Goal: Navigation & Orientation: Find specific page/section

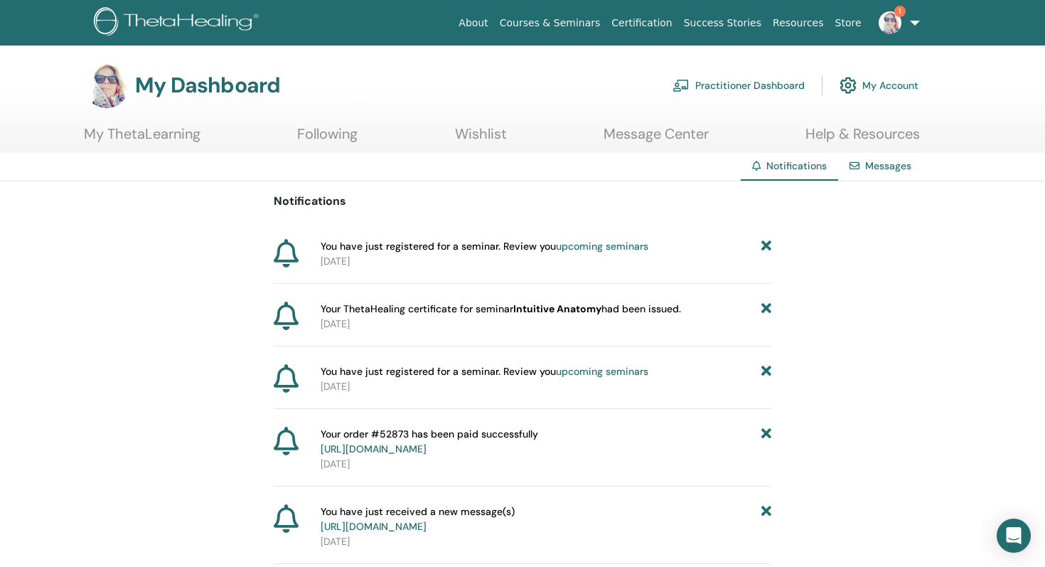
click at [618, 247] on link "upcoming seminars" at bounding box center [602, 246] width 92 height 13
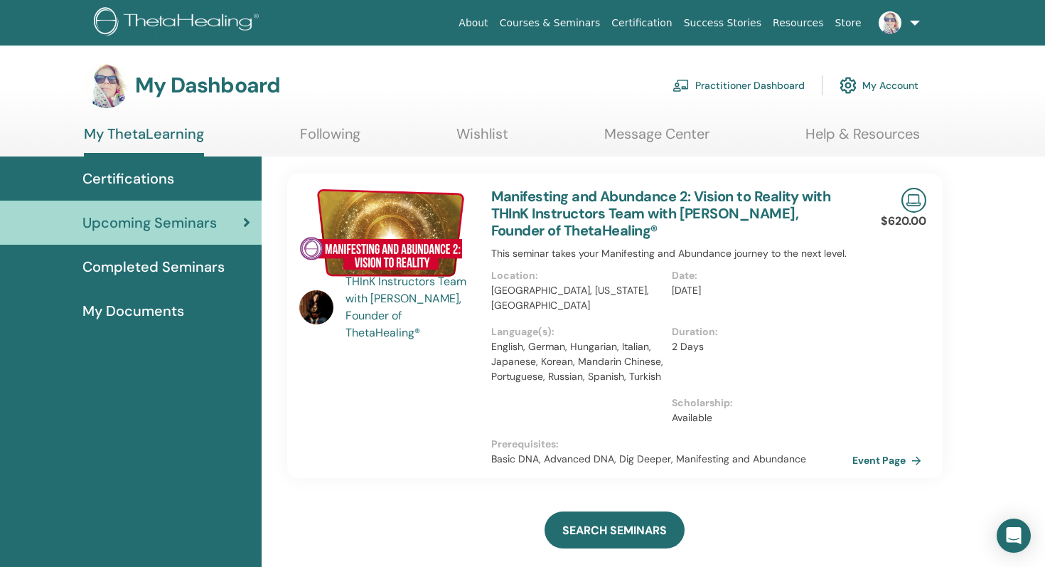
click at [850, 26] on link "Store" at bounding box center [849, 23] width 38 height 26
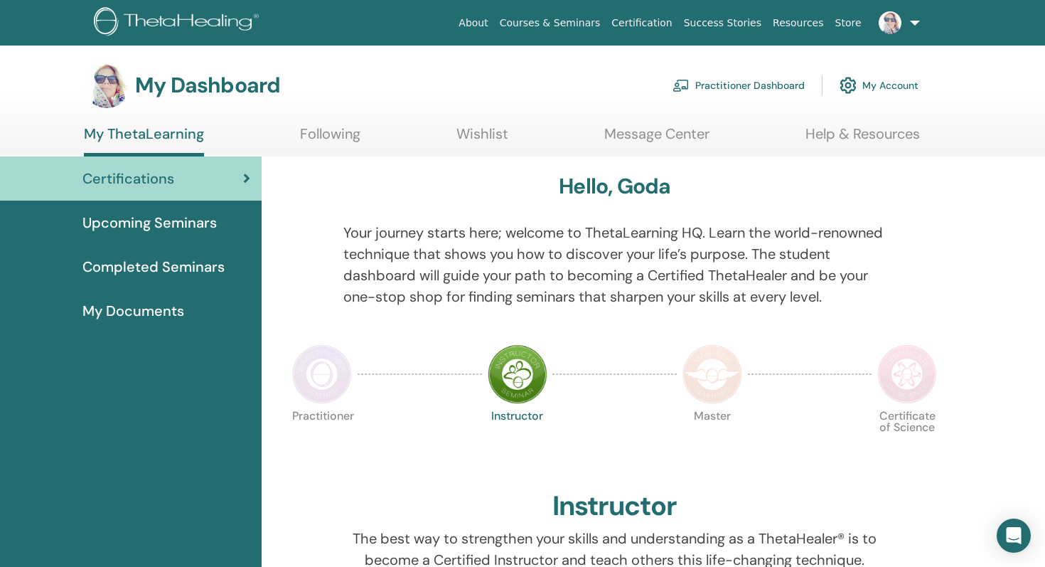
click at [915, 26] on link at bounding box center [896, 23] width 58 height 46
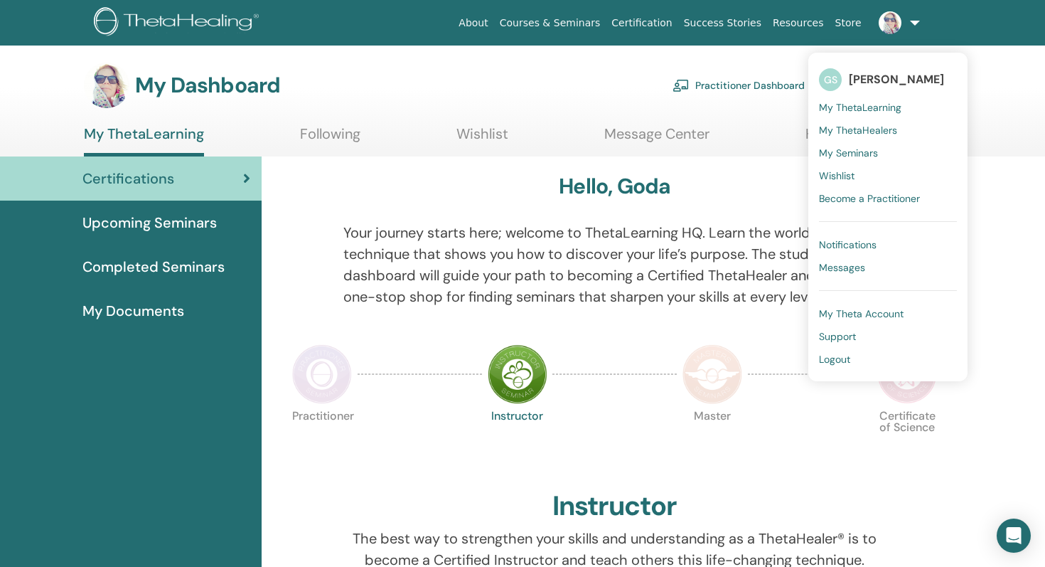
click at [493, 23] on link "About" at bounding box center [473, 23] width 41 height 26
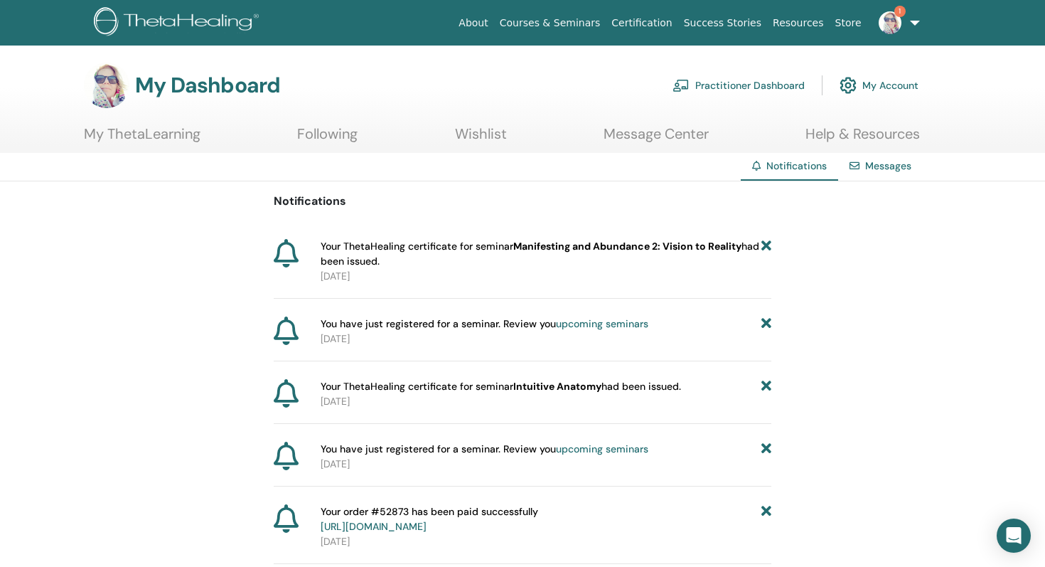
click at [652, 251] on b "Manifesting and Abundance 2: Vision to Reality" at bounding box center [627, 246] width 228 height 13
click at [878, 167] on link "Messages" at bounding box center [888, 165] width 46 height 13
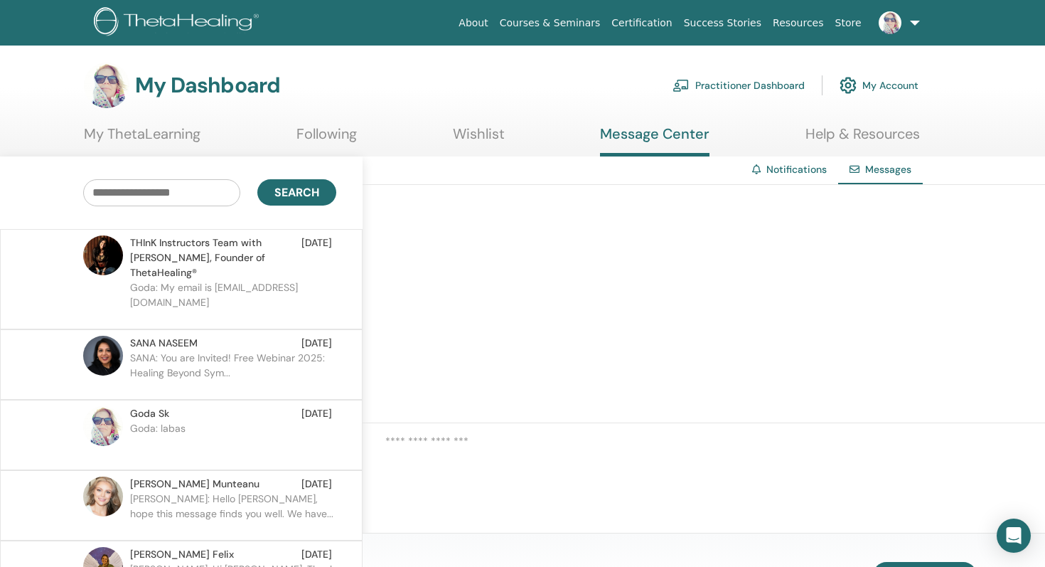
click at [862, 136] on link "Help & Resources" at bounding box center [863, 139] width 114 height 28
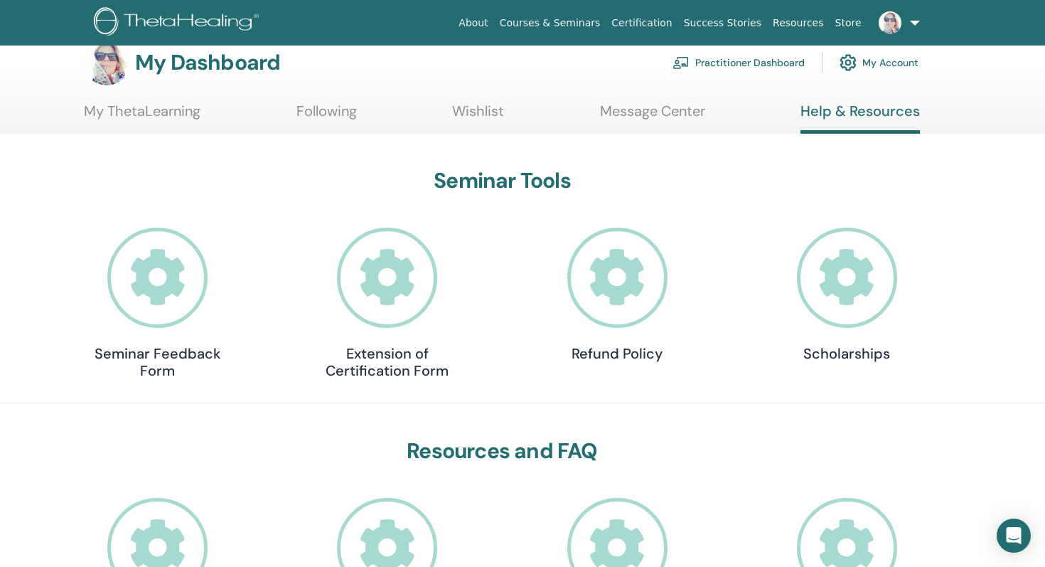
scroll to position [26, 0]
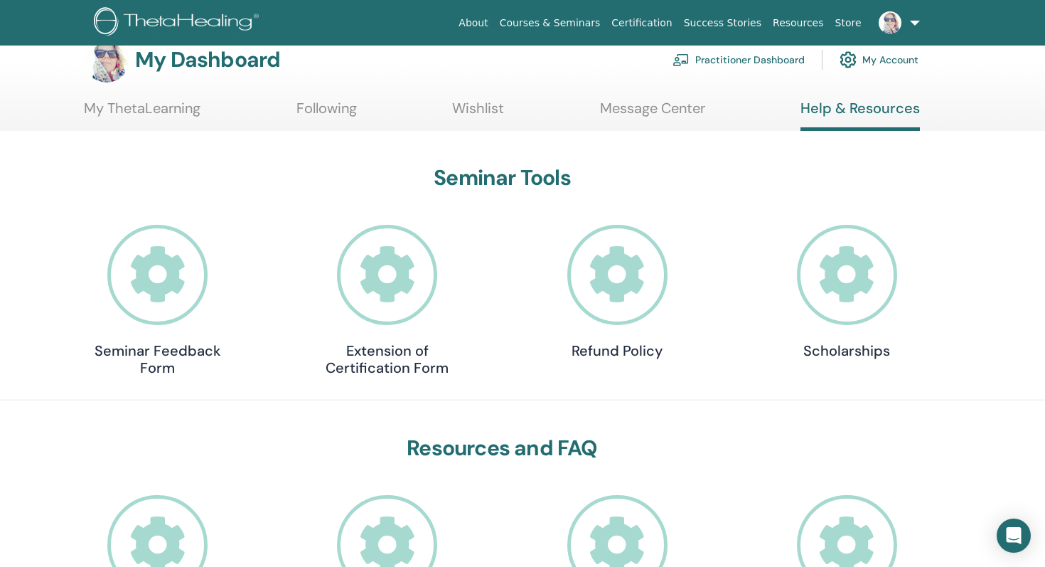
click at [860, 279] on icon at bounding box center [847, 275] width 100 height 100
